Goal: Find specific page/section: Find specific page/section

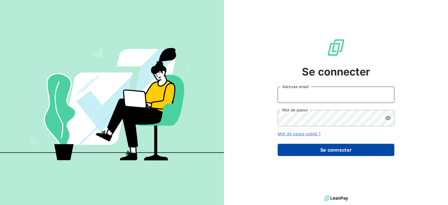
type input "[PERSON_NAME][EMAIL_ADDRESS][DOMAIN_NAME]"
click at [346, 147] on button "Se connecter" at bounding box center [335, 150] width 117 height 12
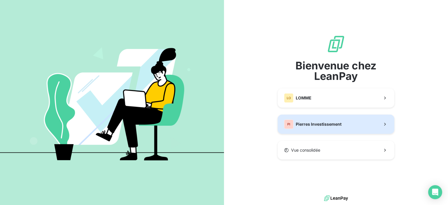
click at [318, 121] on span "Pierres Investissement" at bounding box center [318, 124] width 46 height 6
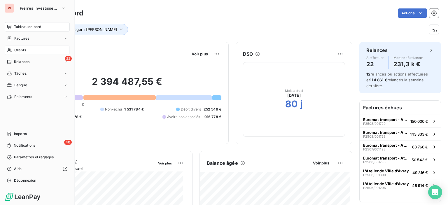
click at [22, 47] on span "Clients" at bounding box center [20, 49] width 12 height 5
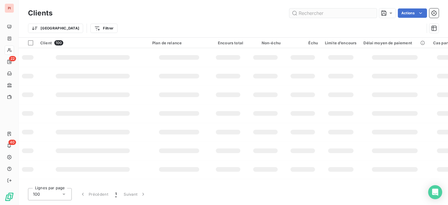
click at [324, 11] on input "text" at bounding box center [332, 12] width 87 height 9
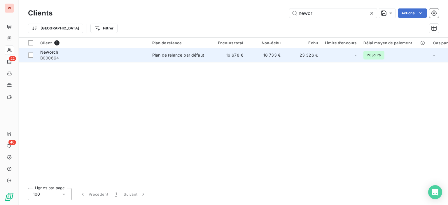
type input "newor"
click at [176, 49] on td "Plan de relance par défaut" at bounding box center [179, 55] width 61 height 14
